Goal: Information Seeking & Learning: Check status

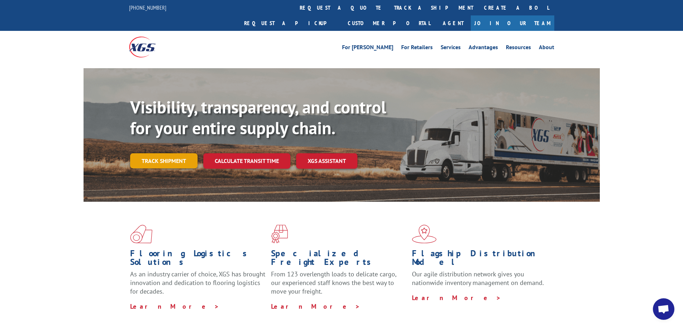
click at [169, 153] on link "Track shipment" at bounding box center [163, 160] width 67 height 15
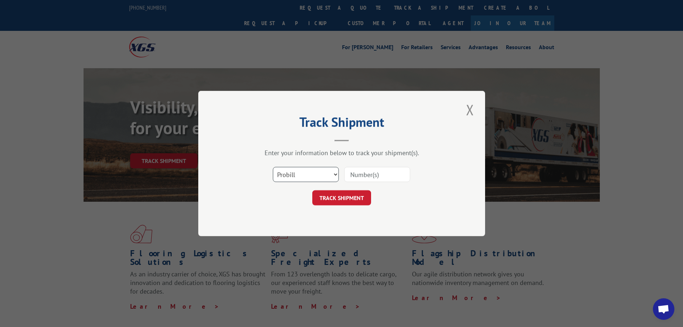
drag, startPoint x: 303, startPoint y: 179, endPoint x: 298, endPoint y: 180, distance: 5.2
click at [303, 179] on select "Select category... Probill BOL PO" at bounding box center [306, 174] width 66 height 15
select select "bol"
click at [273, 167] on select "Select category... Probill BOL PO" at bounding box center [306, 174] width 66 height 15
click at [388, 172] on input at bounding box center [377, 174] width 66 height 15
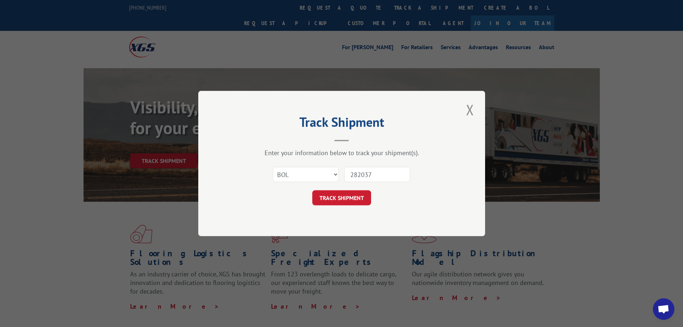
type input "2820372"
click button "TRACK SHIPMENT" at bounding box center [341, 197] width 59 height 15
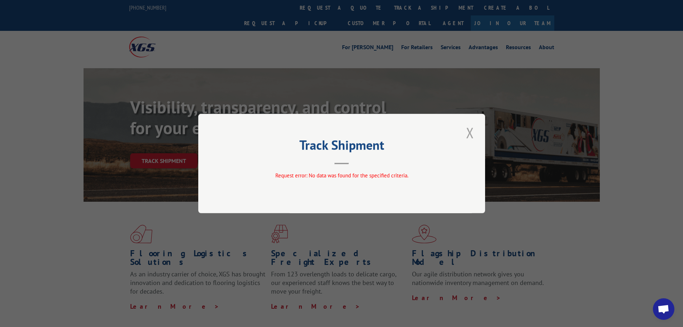
click at [471, 133] on button "Close modal" at bounding box center [470, 133] width 12 height 20
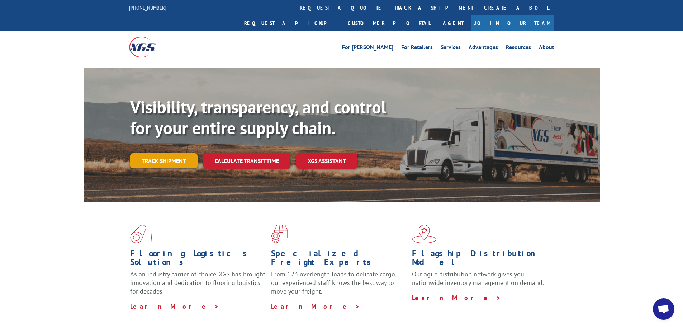
click at [179, 153] on link "Track shipment" at bounding box center [163, 160] width 67 height 15
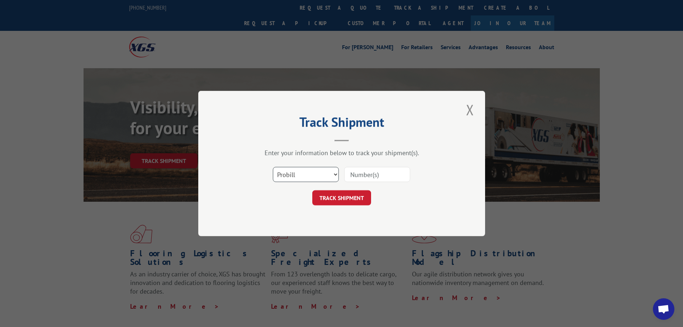
click at [331, 172] on select "Select category... Probill BOL PO" at bounding box center [306, 174] width 66 height 15
select select "bol"
click at [273, 167] on select "Select category... Probill BOL PO" at bounding box center [306, 174] width 66 height 15
click at [386, 179] on input at bounding box center [377, 174] width 66 height 15
type input "2820372"
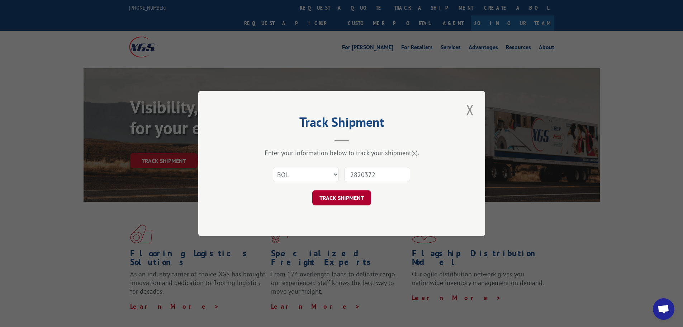
click at [361, 194] on button "TRACK SHIPMENT" at bounding box center [341, 197] width 59 height 15
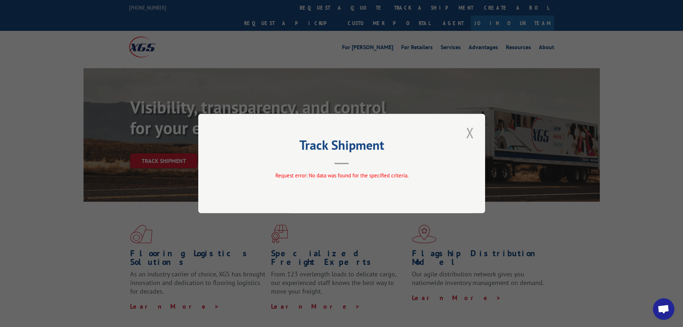
click at [469, 133] on button "Close modal" at bounding box center [470, 133] width 12 height 20
